Goal: Information Seeking & Learning: Learn about a topic

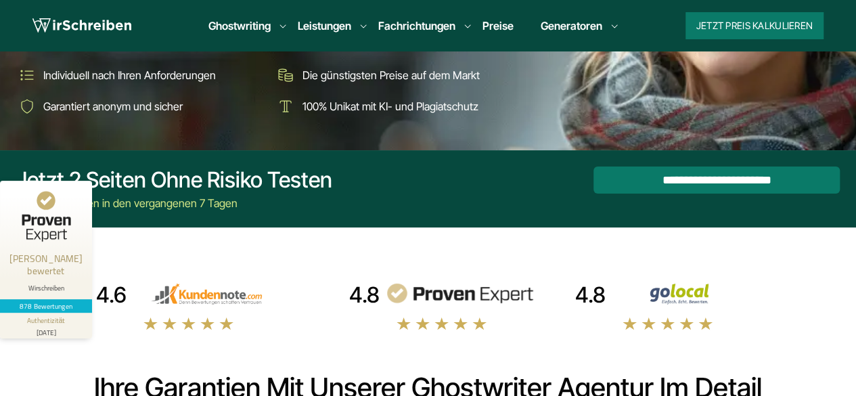
scroll to position [221, 0]
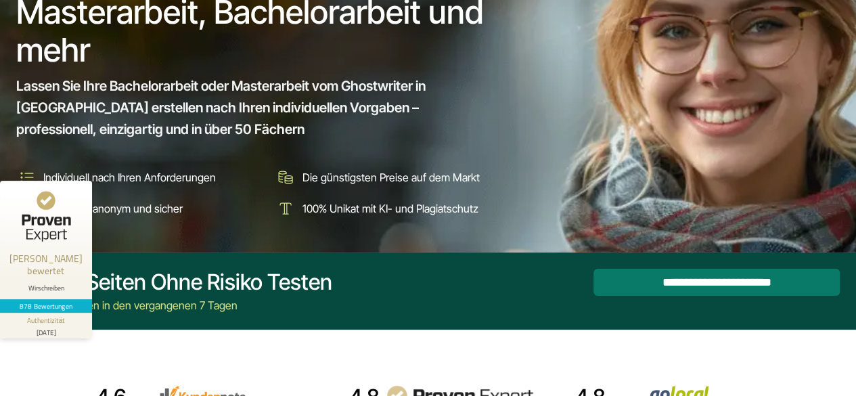
scroll to position [177, 0]
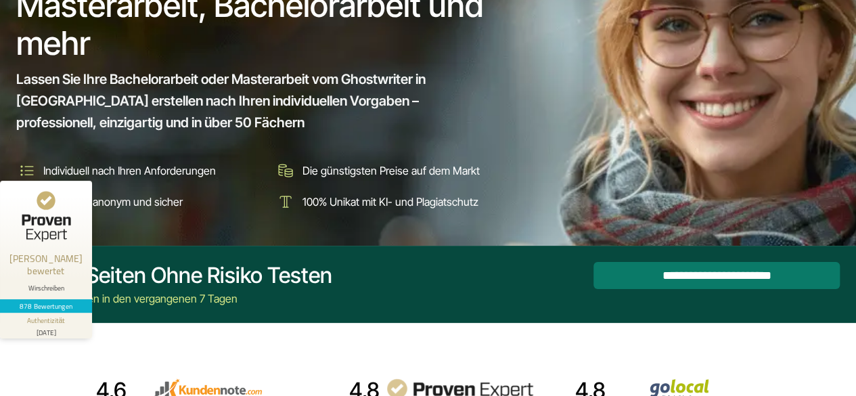
click at [505, 321] on section "**********" at bounding box center [428, 284] width 856 height 77
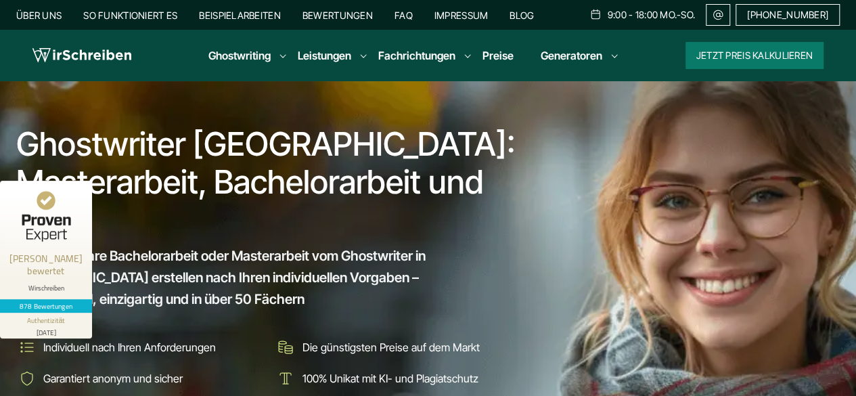
drag, startPoint x: 0, startPoint y: 0, endPoint x: 302, endPoint y: 192, distance: 357.6
click at [302, 192] on h1 "Ghostwriter [GEOGRAPHIC_DATA]: Masterarbeit, Bachelorarbeit und mehr" at bounding box center [270, 182] width 509 height 114
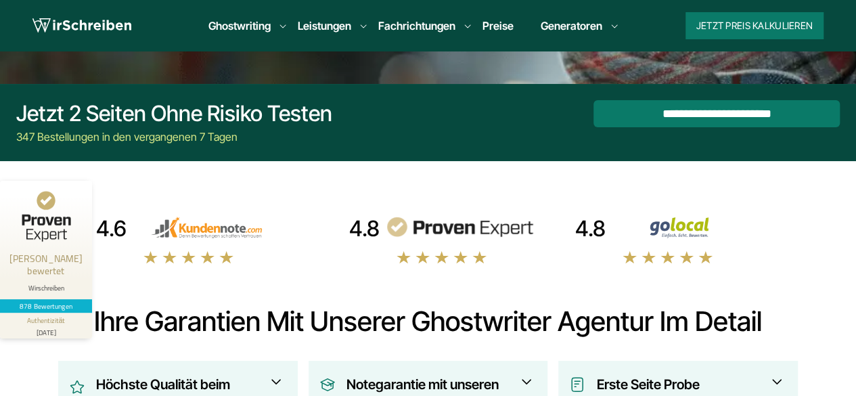
scroll to position [287, 0]
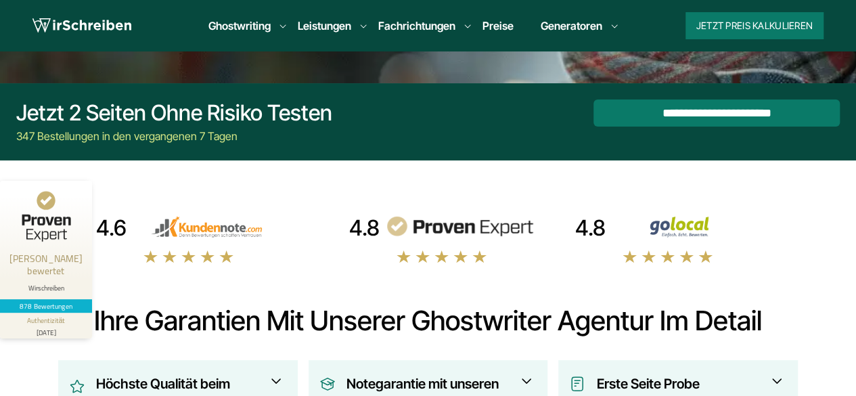
click at [242, 119] on div "Jetzt 2 Seiten ohne Risiko testen" at bounding box center [174, 112] width 316 height 27
click at [118, 135] on div "347 Bestellungen in den vergangenen 7 Tagen" at bounding box center [174, 136] width 316 height 16
click at [67, 113] on div "Jetzt 2 Seiten ohne Risiko testen" at bounding box center [174, 112] width 316 height 27
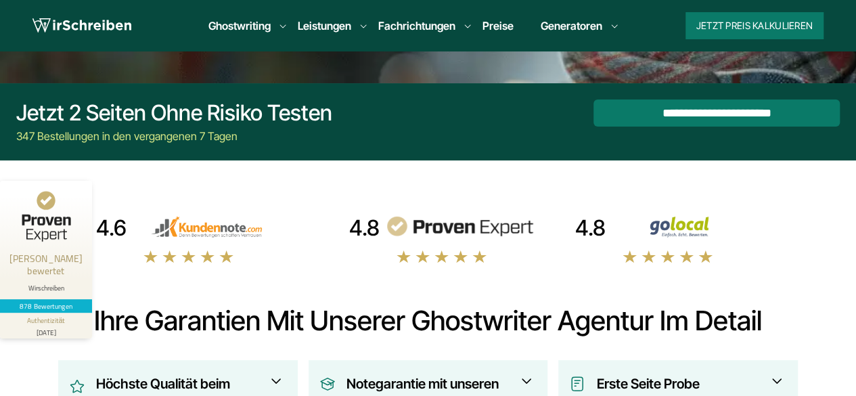
click at [26, 137] on div "347 Bestellungen in den vergangenen 7 Tagen" at bounding box center [174, 136] width 316 height 16
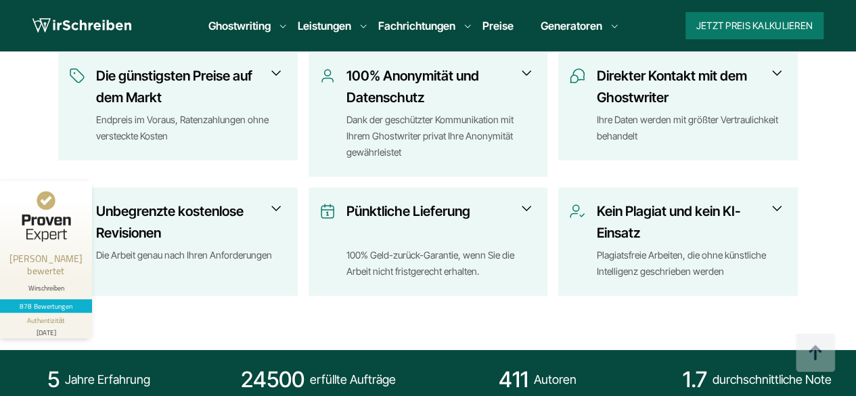
scroll to position [714, 0]
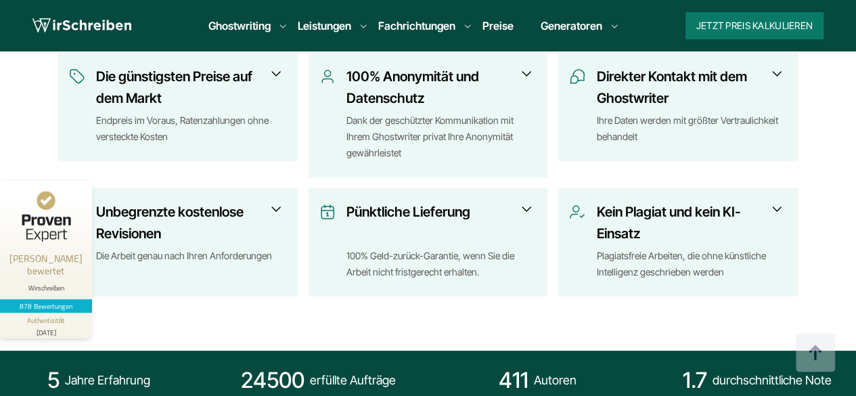
click at [784, 68] on div "Direkter Kontakt mit dem Ghostwriter Ihre Daten werden mit größter Vertraulichk…" at bounding box center [678, 108] width 218 height 85
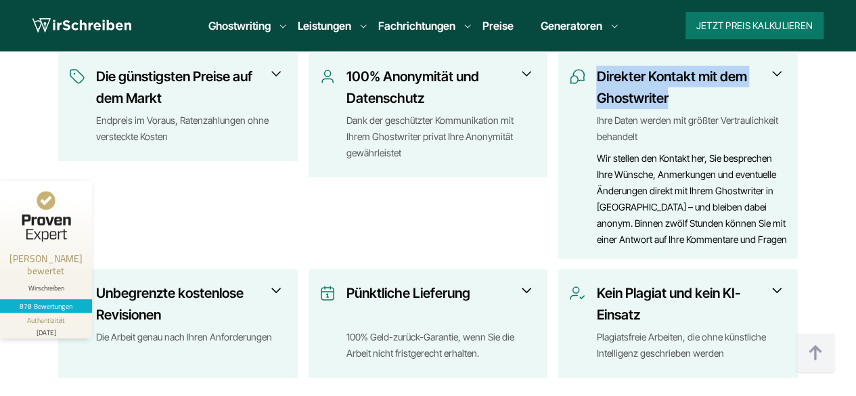
drag, startPoint x: 599, startPoint y: 76, endPoint x: 683, endPoint y: 93, distance: 86.4
click at [683, 93] on h3 "Direkter Kontakt mit dem Ghostwriter" at bounding box center [687, 87] width 183 height 43
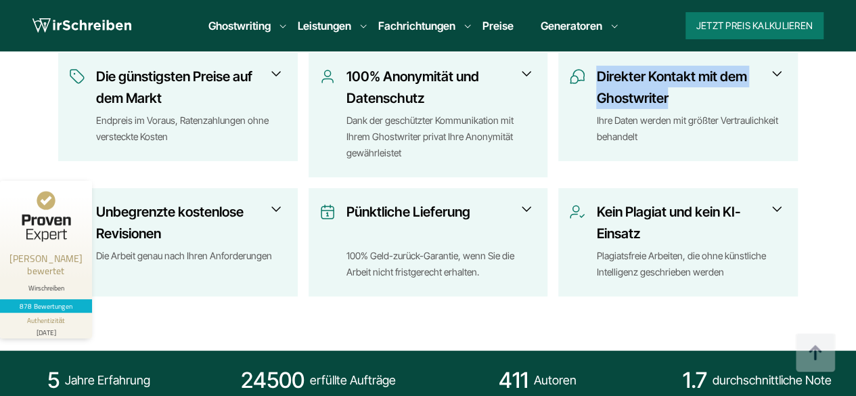
copy h3 "Direkter Kontakt mit dem Ghostwriter"
